Goal: Download file/media

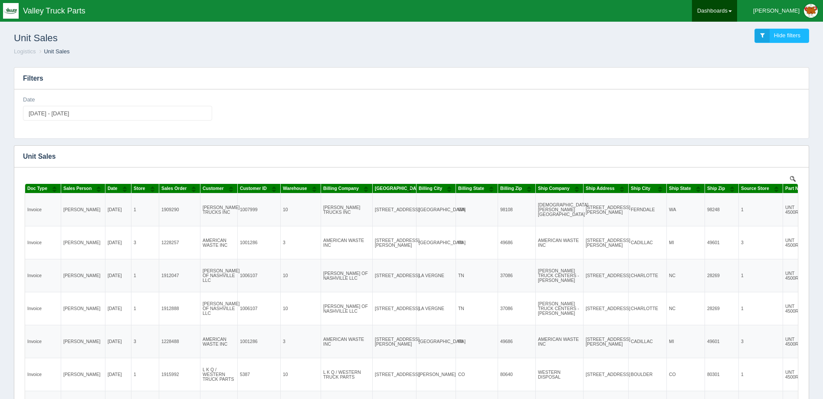
click at [737, 10] on link "Dashboards" at bounding box center [714, 11] width 45 height 22
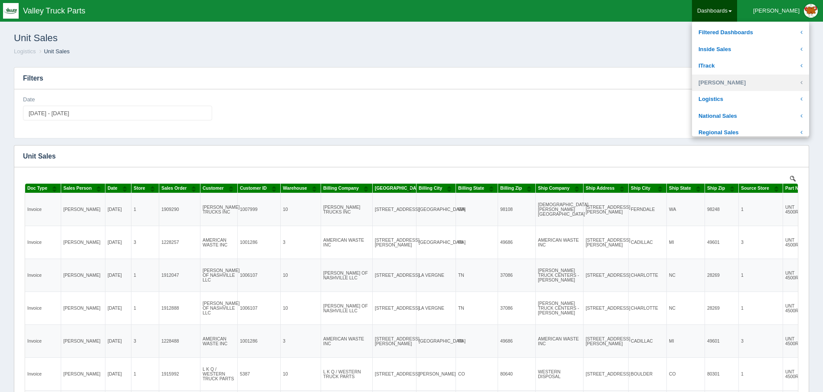
scroll to position [130, 0]
click at [751, 78] on link "Logistics" at bounding box center [750, 83] width 117 height 17
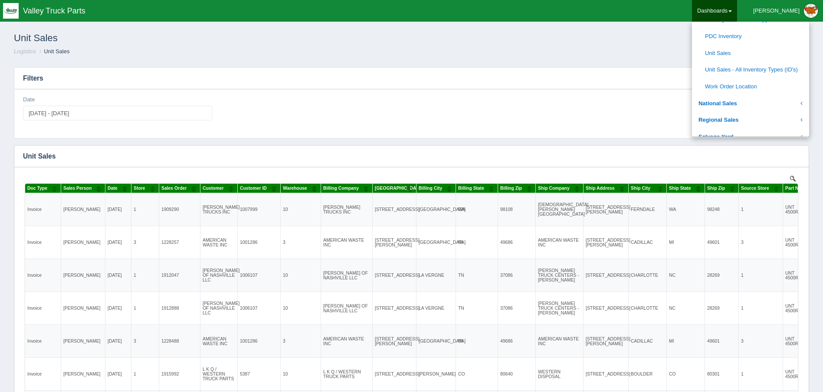
scroll to position [304, 0]
click at [758, 62] on link "Unit Sales" at bounding box center [750, 69] width 117 height 17
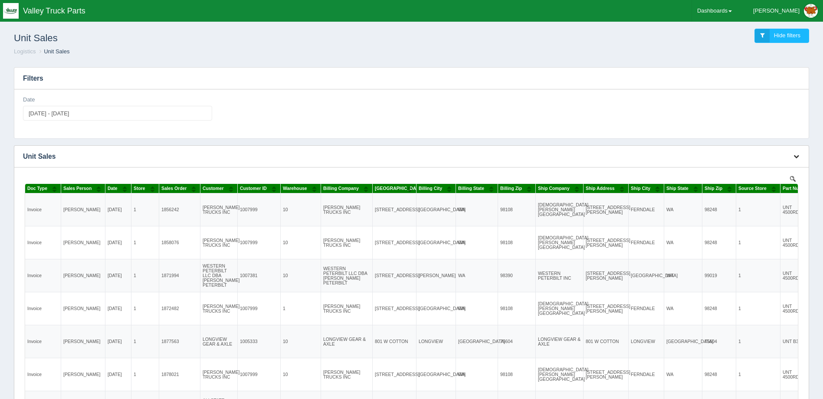
click at [795, 157] on icon "button" at bounding box center [796, 157] width 6 height 6
click at [749, 170] on link "Download CSV" at bounding box center [766, 169] width 69 height 13
click at [480, 48] on ol "Logistics Unit Sales" at bounding box center [411, 52] width 809 height 8
click at [539, 42] on div "Unit Sales Hide filters" at bounding box center [411, 35] width 809 height 23
